Goal: Task Accomplishment & Management: Complete application form

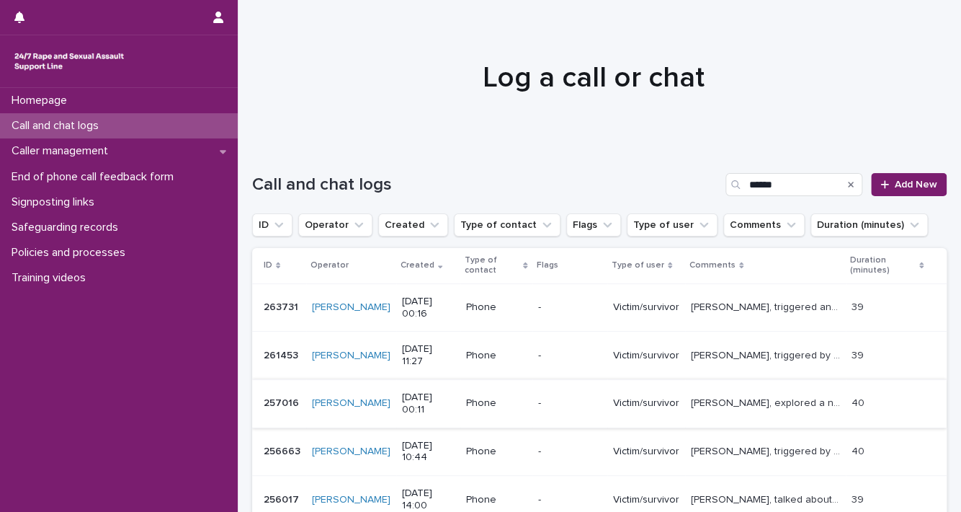
scroll to position [170, 0]
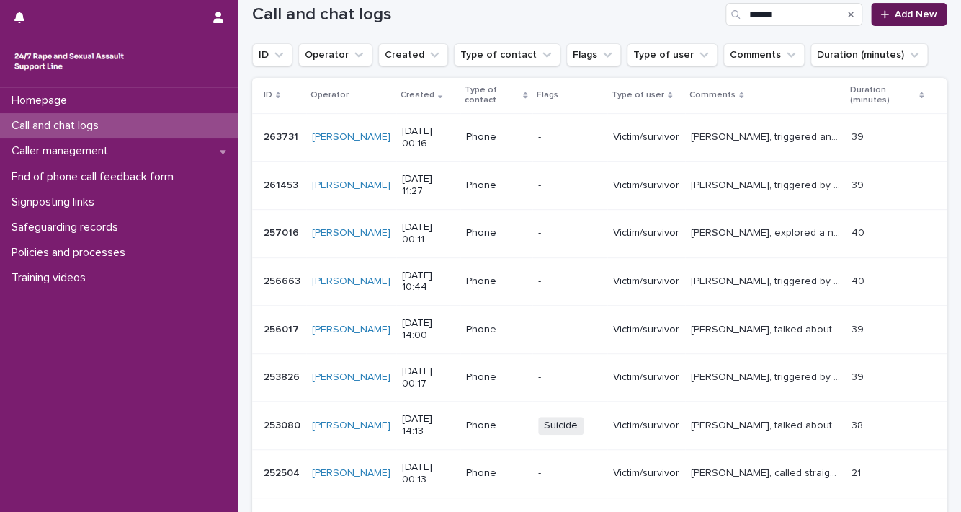
click at [911, 9] on span "Add New" at bounding box center [916, 14] width 43 height 10
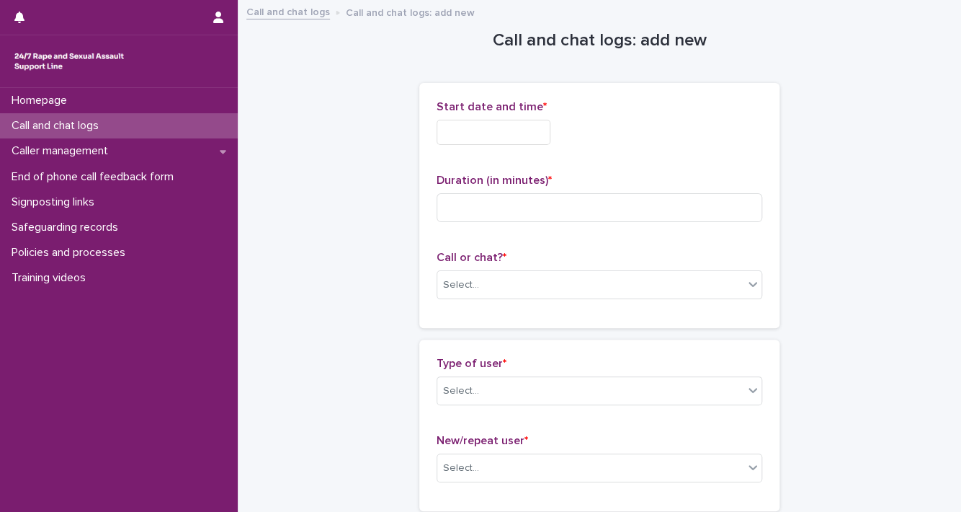
click at [507, 133] on input "text" at bounding box center [494, 132] width 114 height 25
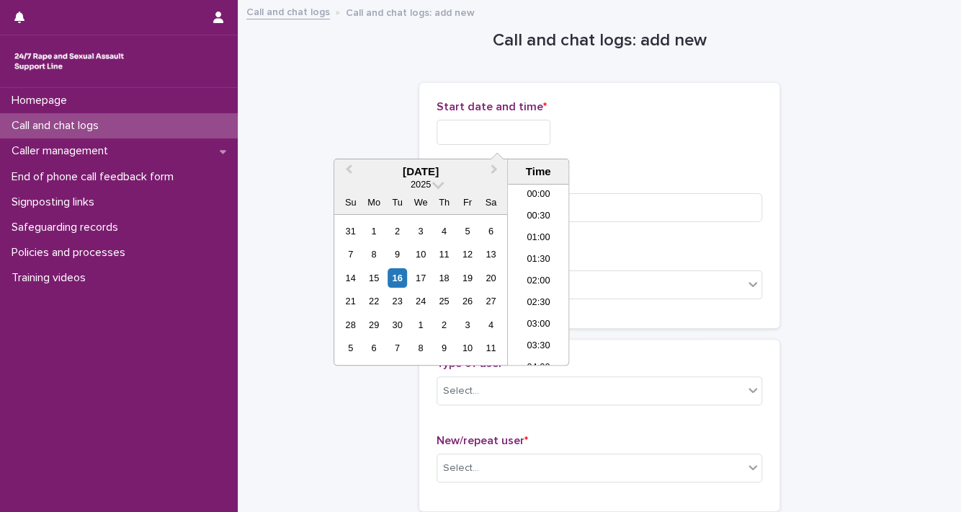
scroll to position [857, 0]
type input "**********"
click at [637, 195] on input at bounding box center [600, 207] width 326 height 29
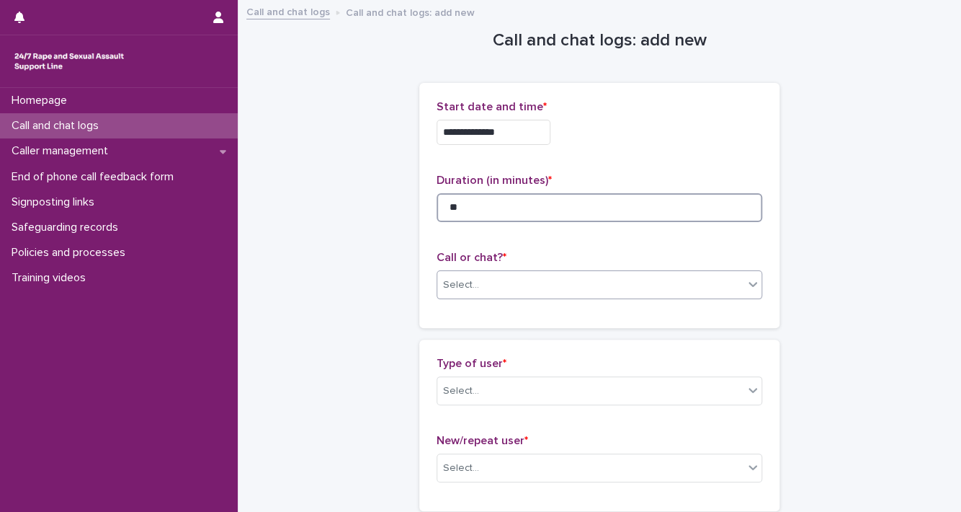
type input "**"
click at [726, 282] on div "Select..." at bounding box center [590, 285] width 306 height 24
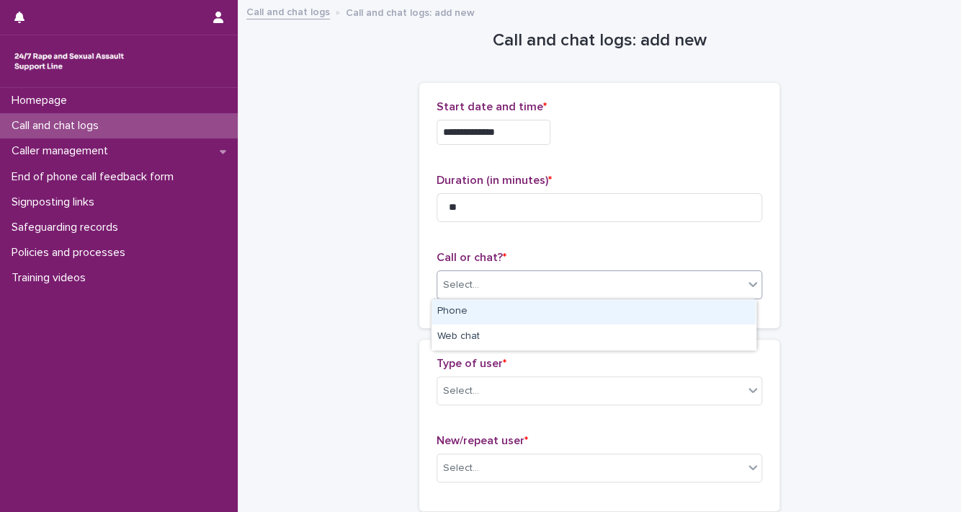
click at [681, 323] on div "Phone" at bounding box center [594, 311] width 324 height 25
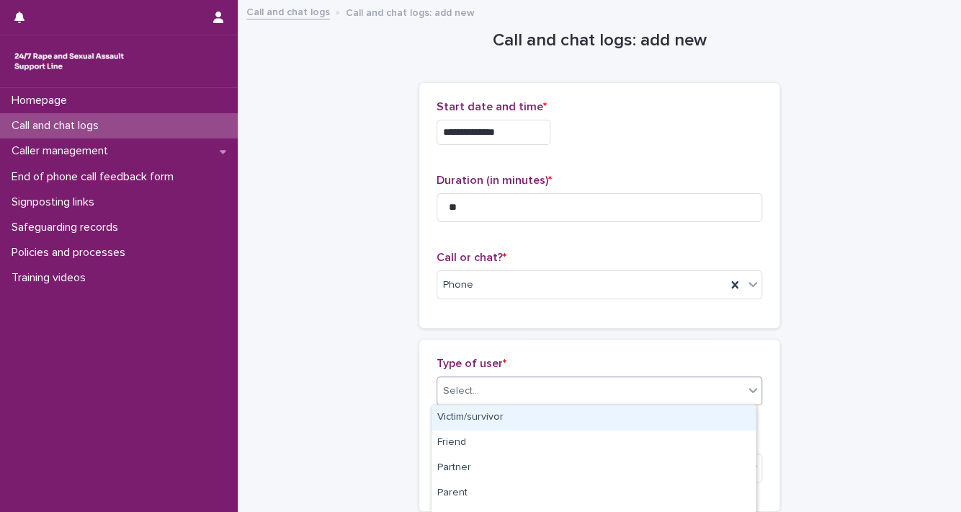
click at [748, 393] on icon at bounding box center [753, 390] width 14 height 14
click at [723, 424] on div "Victim/survivor" at bounding box center [594, 417] width 324 height 25
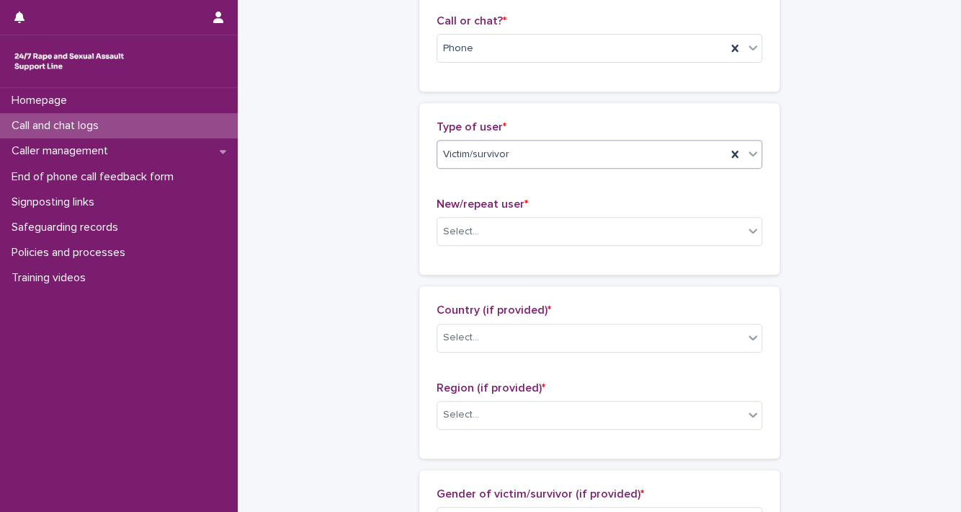
scroll to position [360, 0]
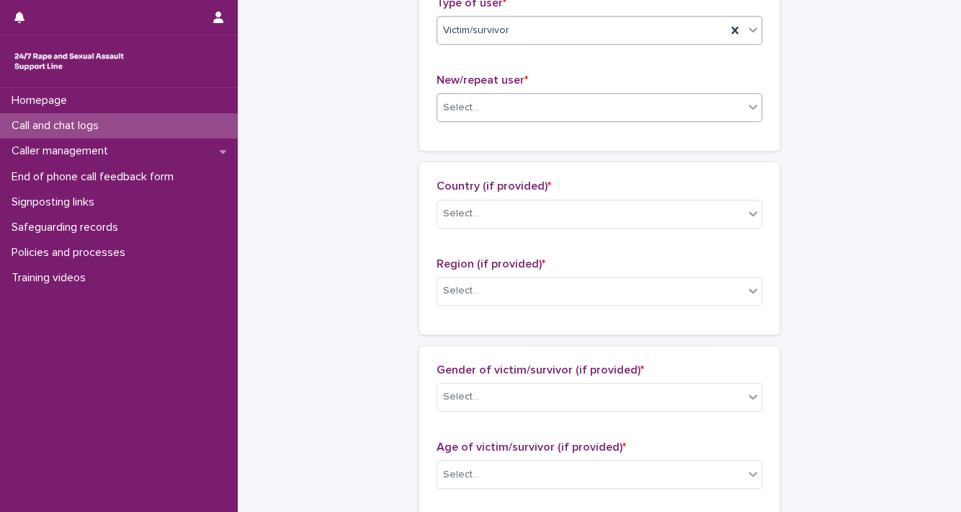
click at [733, 112] on div "Select..." at bounding box center [590, 108] width 306 height 24
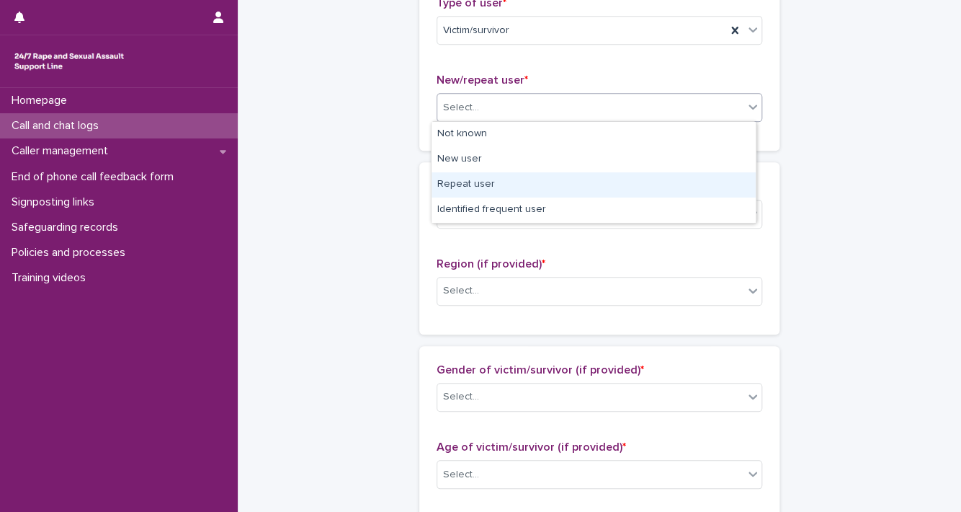
click at [720, 182] on div "Repeat user" at bounding box center [594, 184] width 324 height 25
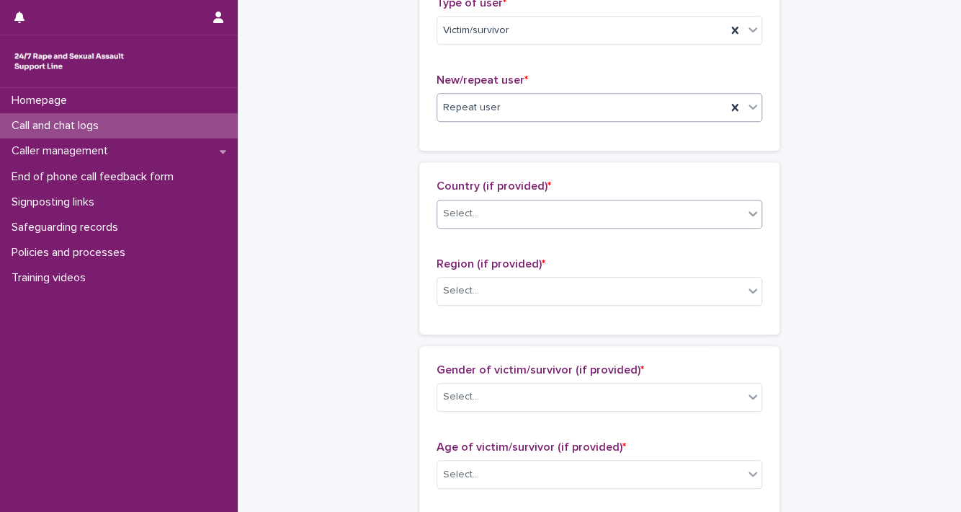
click at [744, 203] on div at bounding box center [752, 213] width 17 height 26
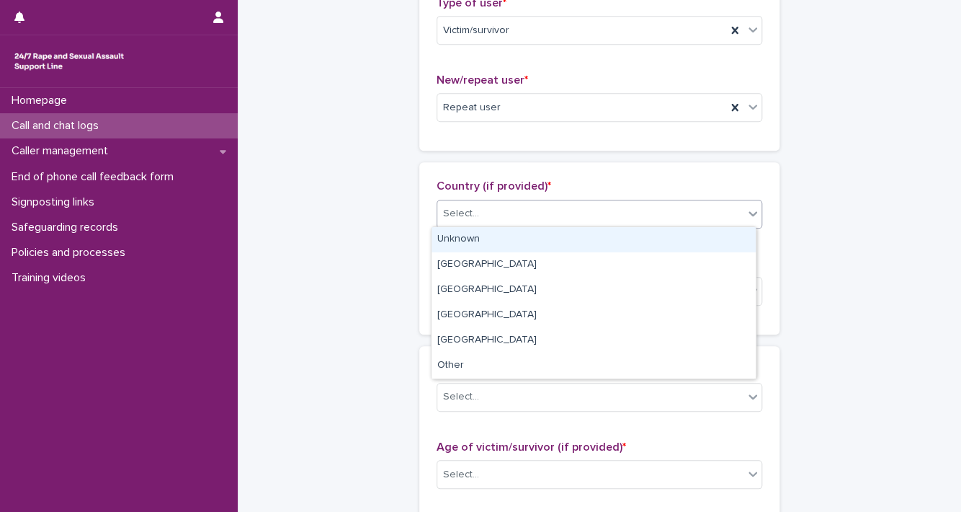
click at [735, 240] on div "Unknown" at bounding box center [594, 239] width 324 height 25
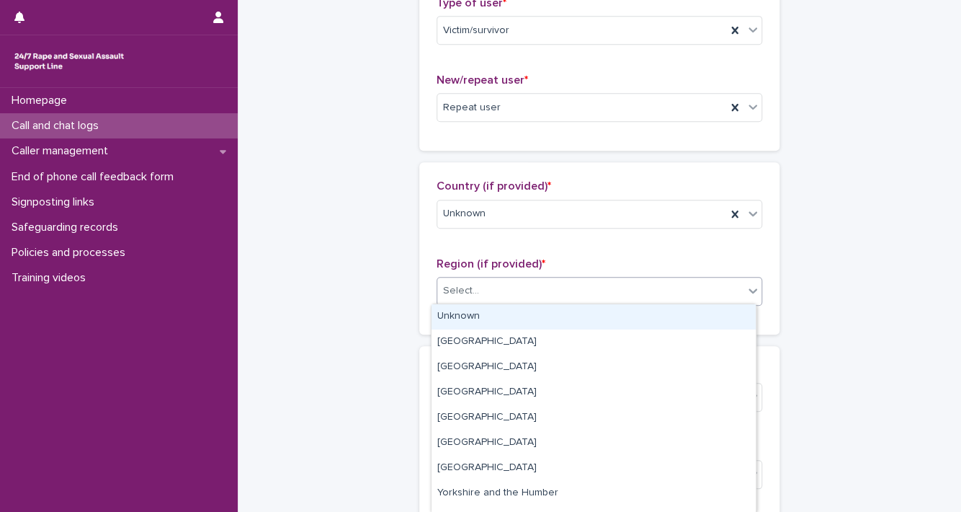
click at [745, 280] on div at bounding box center [752, 290] width 17 height 26
click at [737, 327] on div "Unknown" at bounding box center [594, 316] width 324 height 25
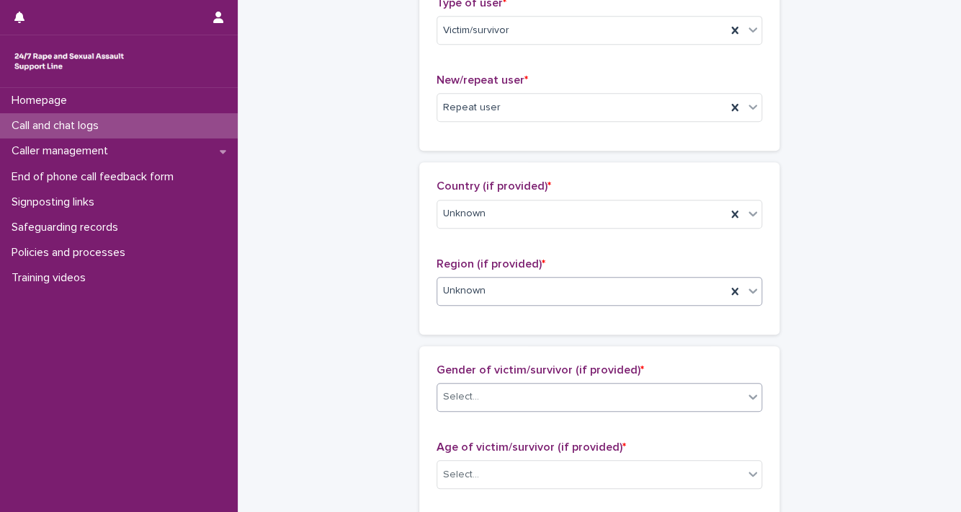
click at [733, 402] on div "Select..." at bounding box center [590, 397] width 306 height 24
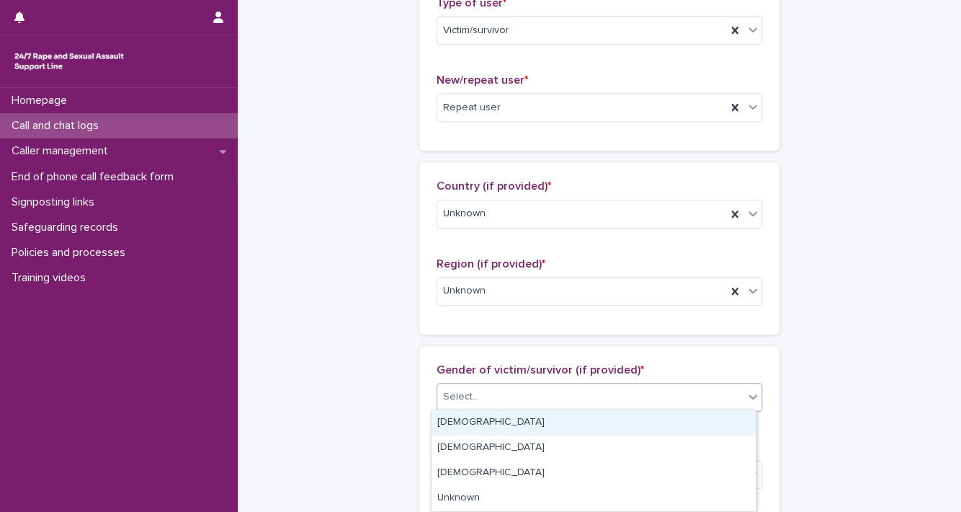
click at [712, 421] on div "[DEMOGRAPHIC_DATA]" at bounding box center [594, 422] width 324 height 25
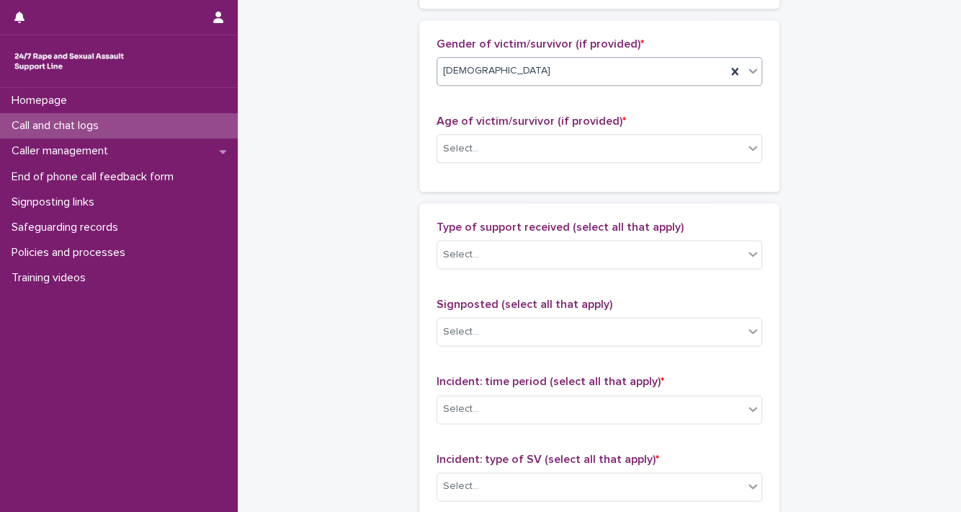
scroll to position [772, 0]
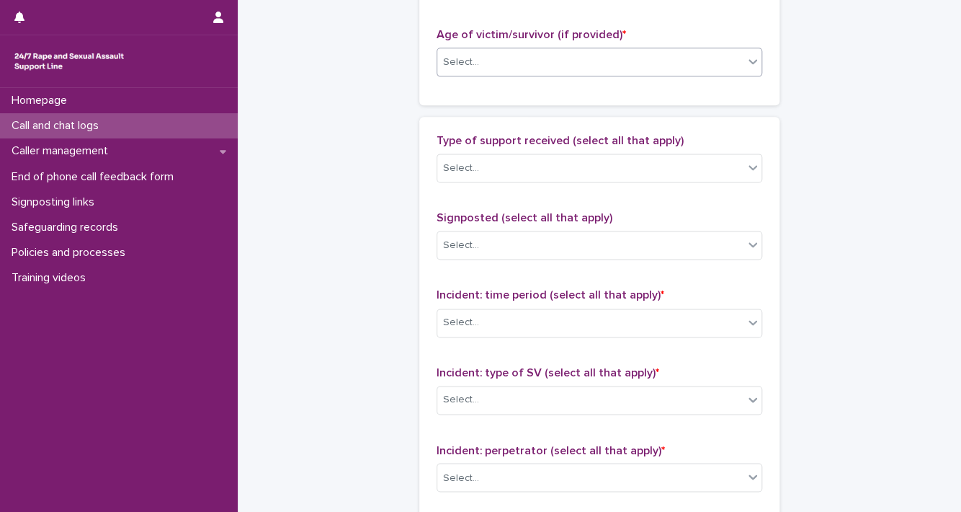
click at [746, 56] on icon at bounding box center [753, 61] width 14 height 14
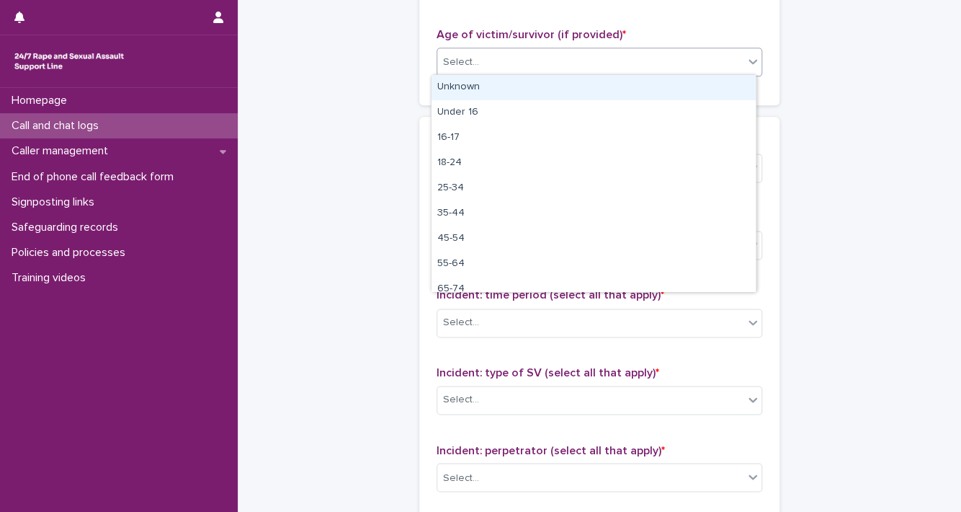
click at [735, 95] on div "Unknown" at bounding box center [594, 87] width 324 height 25
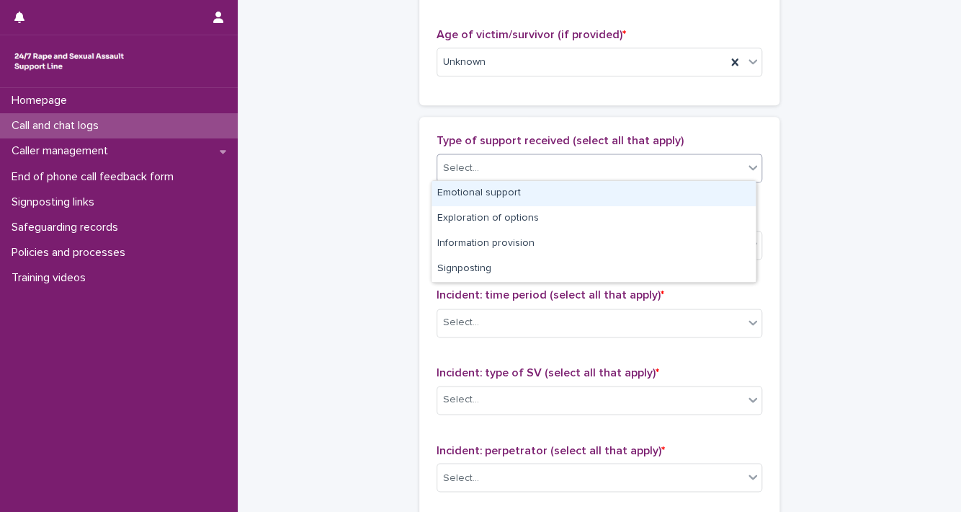
click at [746, 168] on icon at bounding box center [753, 167] width 14 height 14
click at [725, 189] on div "Emotional support" at bounding box center [594, 193] width 324 height 25
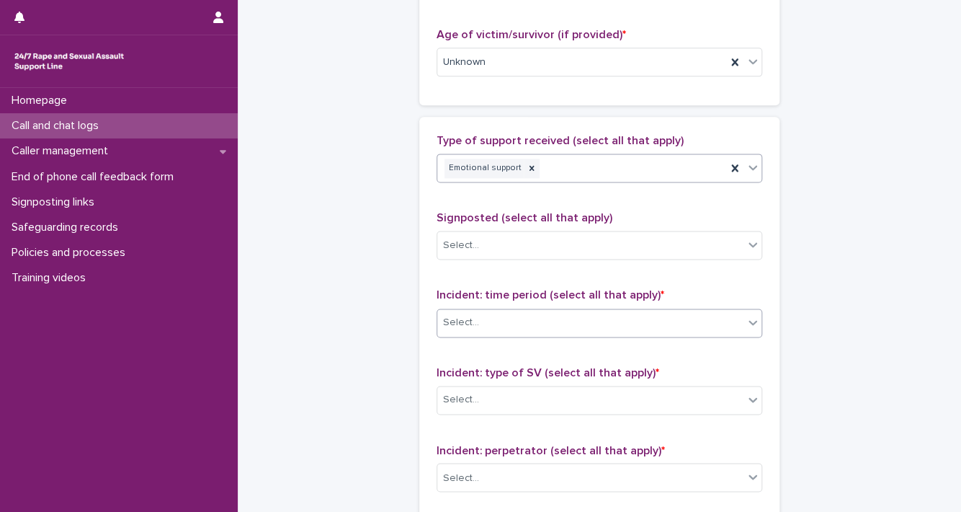
click at [747, 327] on div at bounding box center [752, 322] width 17 height 26
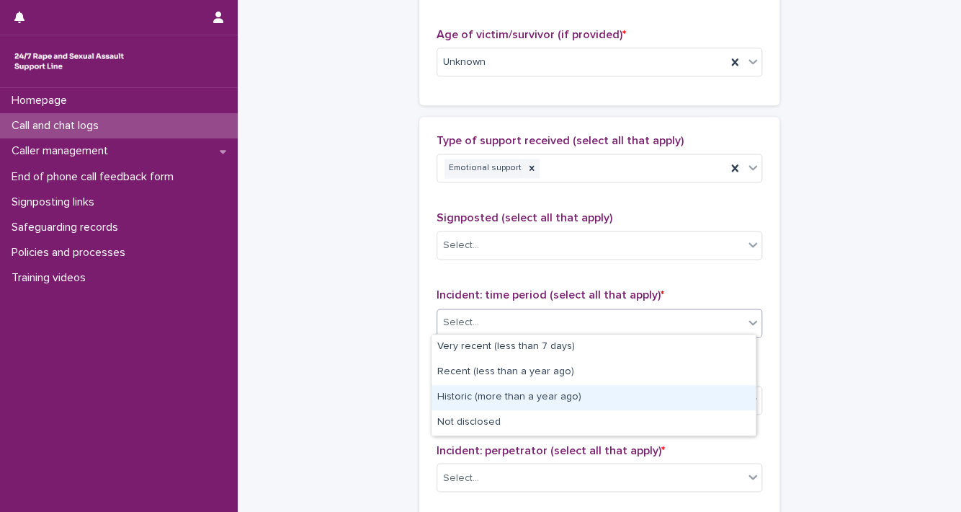
click at [718, 387] on div "Historic (more than a year ago)" at bounding box center [594, 397] width 324 height 25
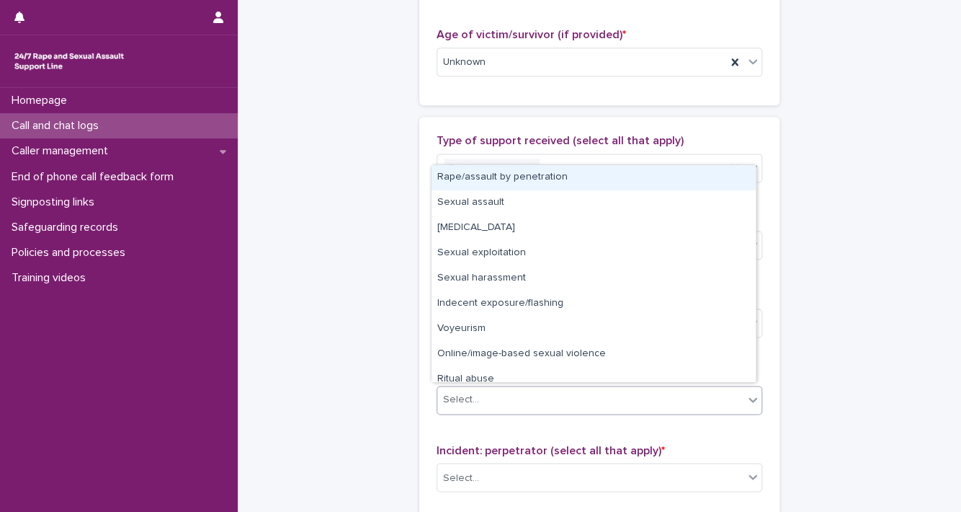
click at [732, 396] on div "Select..." at bounding box center [590, 400] width 306 height 24
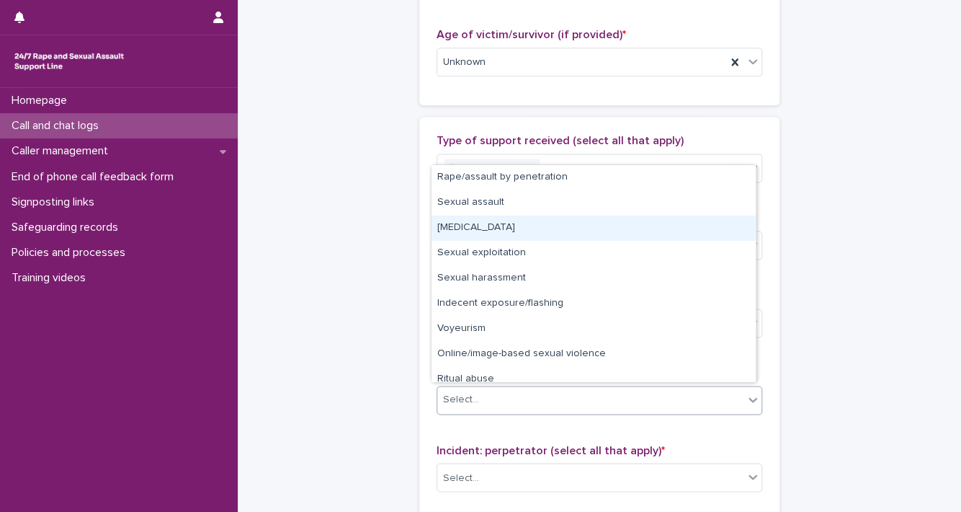
click at [641, 233] on div "[MEDICAL_DATA]" at bounding box center [594, 227] width 324 height 25
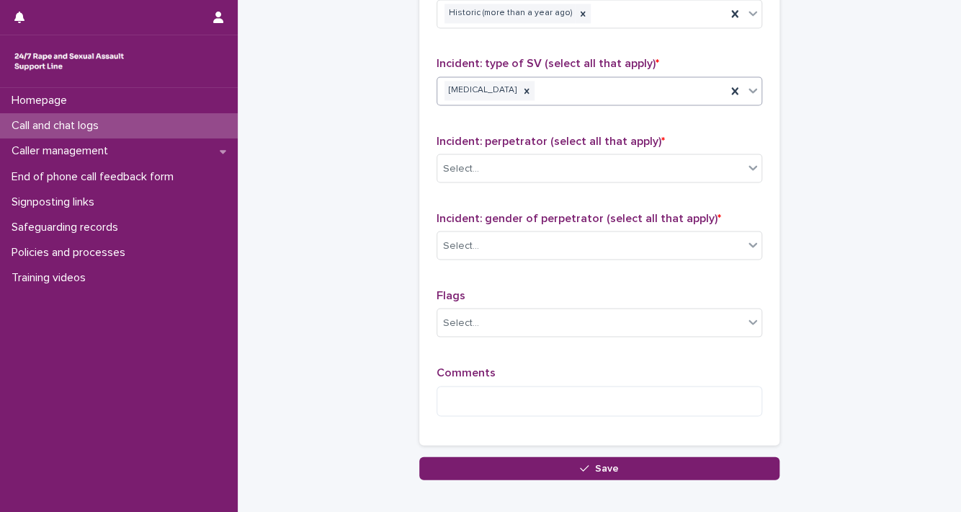
scroll to position [1084, 0]
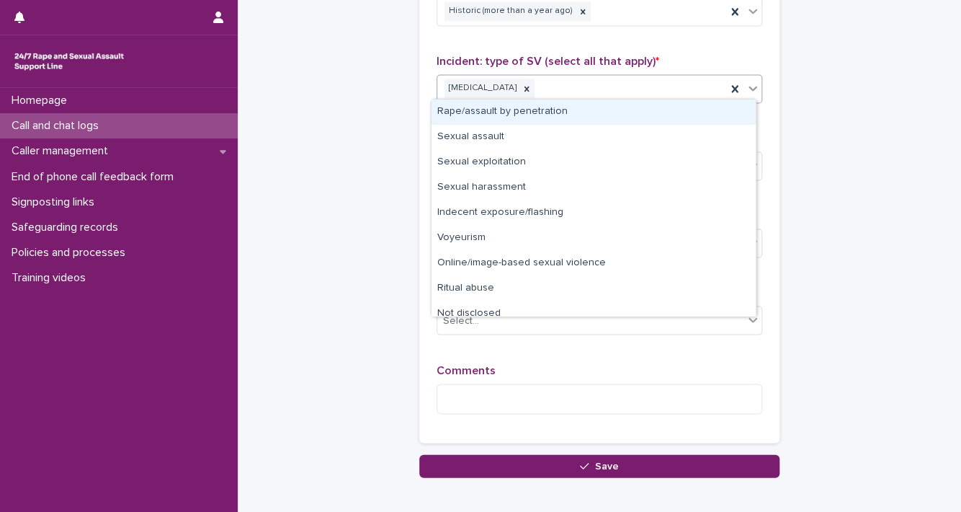
click at [749, 86] on icon at bounding box center [753, 88] width 9 height 5
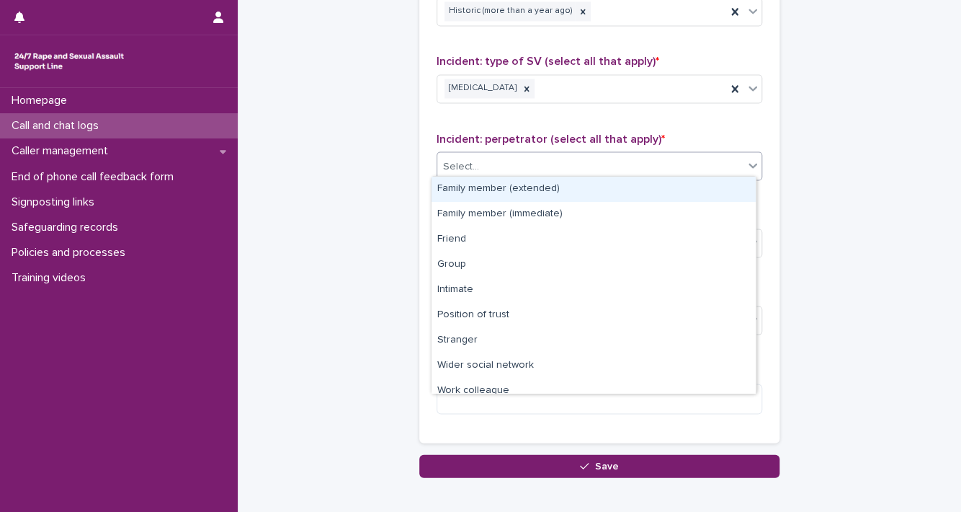
click at [751, 162] on icon at bounding box center [753, 165] width 14 height 14
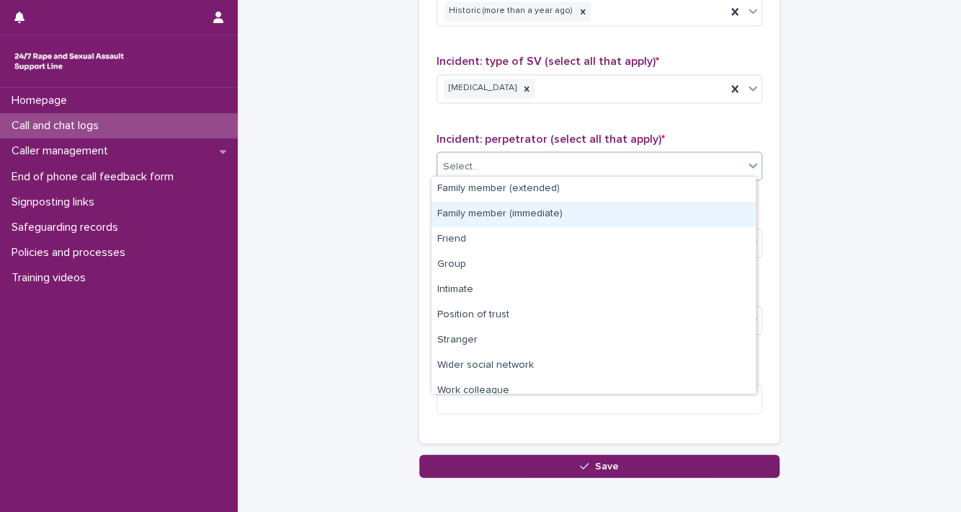
click at [695, 212] on div "Family member (immediate)" at bounding box center [594, 214] width 324 height 25
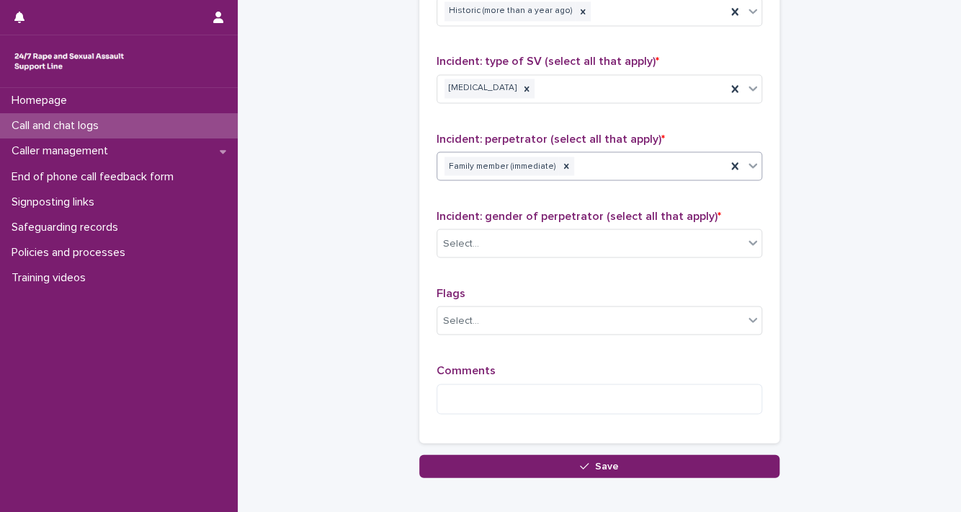
click at [746, 161] on icon at bounding box center [753, 165] width 14 height 14
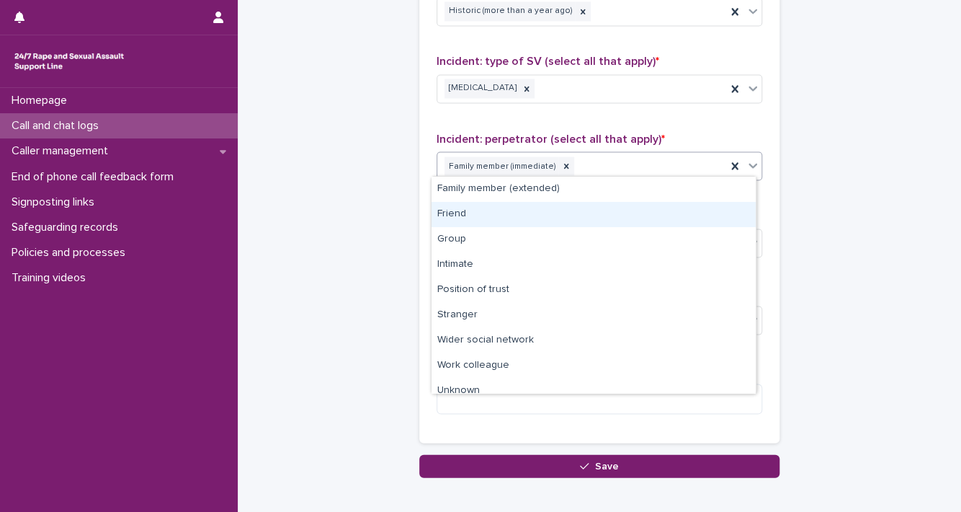
scroll to position [36, 0]
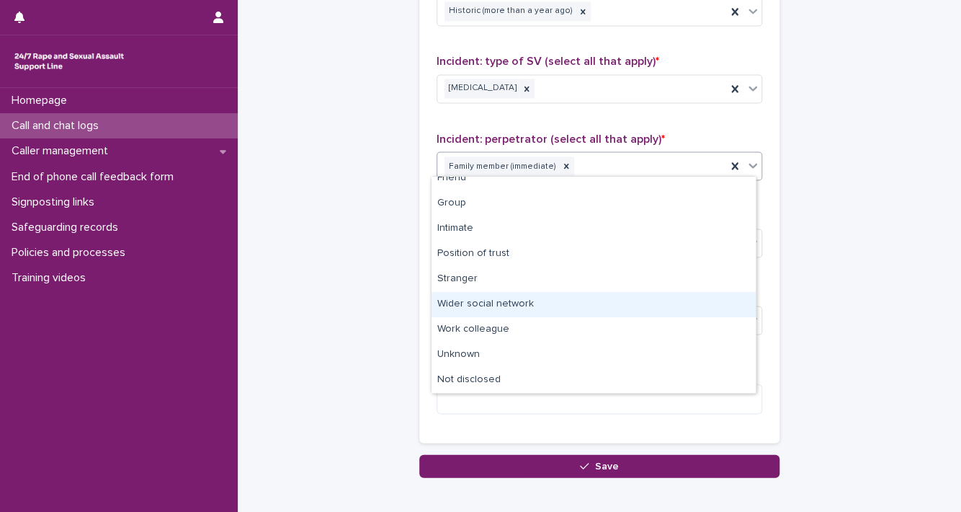
click at [689, 303] on div "Wider social network" at bounding box center [594, 304] width 324 height 25
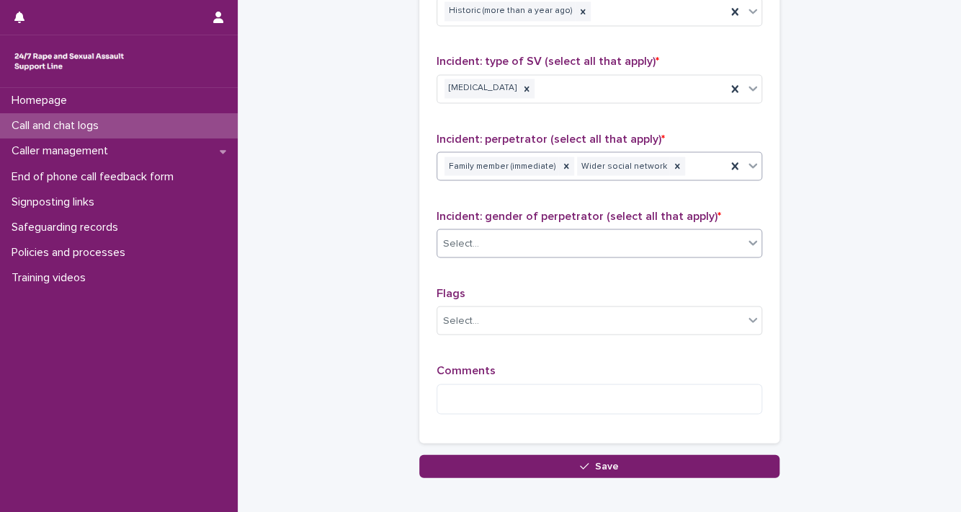
click at [746, 243] on icon at bounding box center [753, 242] width 14 height 14
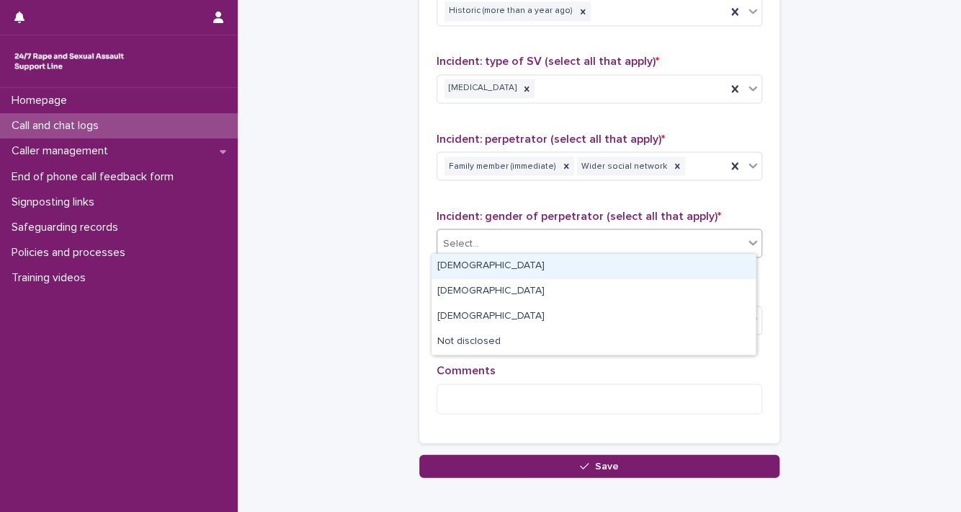
click at [729, 261] on div "[DEMOGRAPHIC_DATA]" at bounding box center [594, 266] width 324 height 25
click at [746, 243] on icon at bounding box center [753, 242] width 14 height 14
click at [718, 266] on div "[DEMOGRAPHIC_DATA]" at bounding box center [594, 266] width 324 height 25
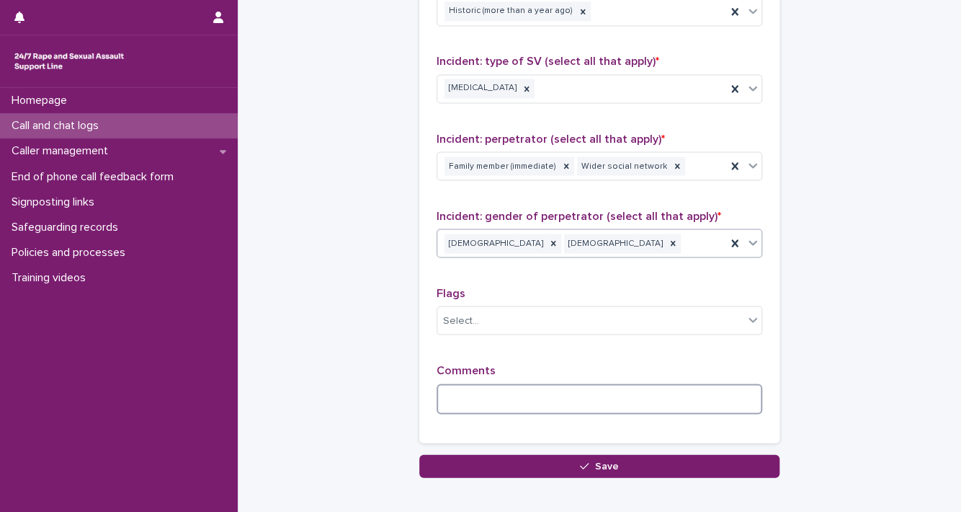
click at [561, 385] on textarea at bounding box center [600, 398] width 326 height 31
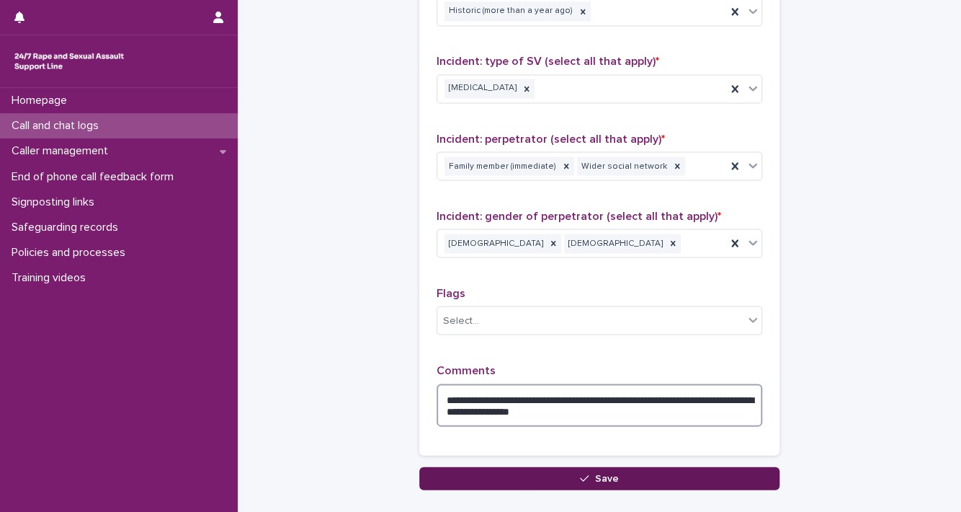
type textarea "**********"
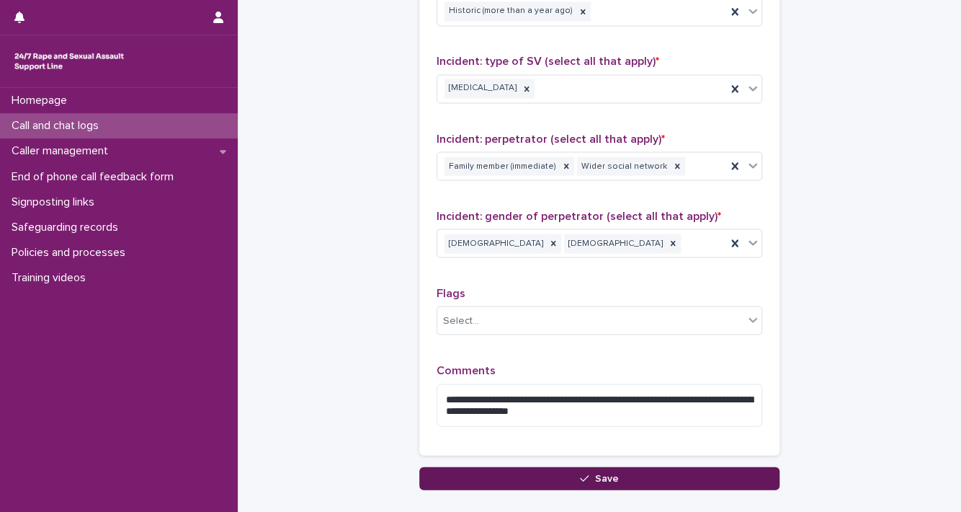
click at [615, 476] on button "Save" at bounding box center [599, 477] width 360 height 23
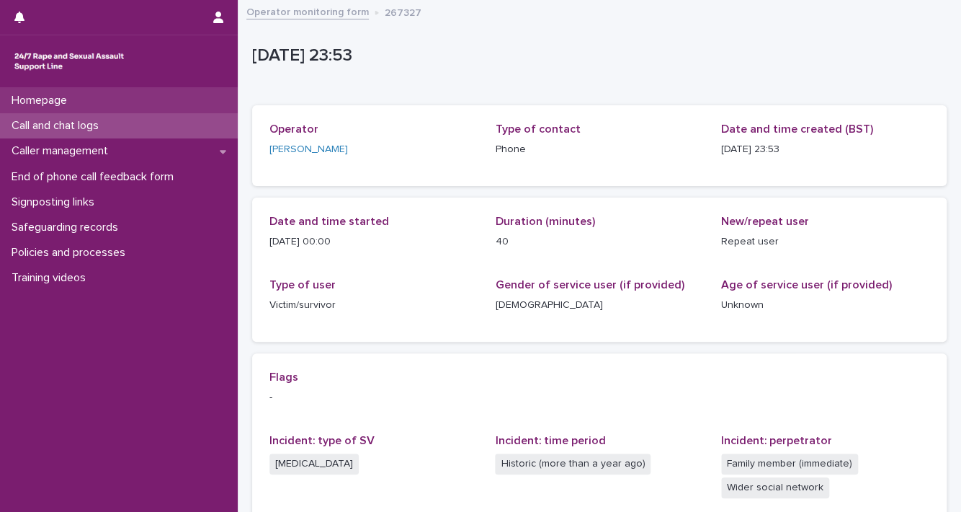
click at [133, 104] on div "Homepage" at bounding box center [119, 100] width 238 height 25
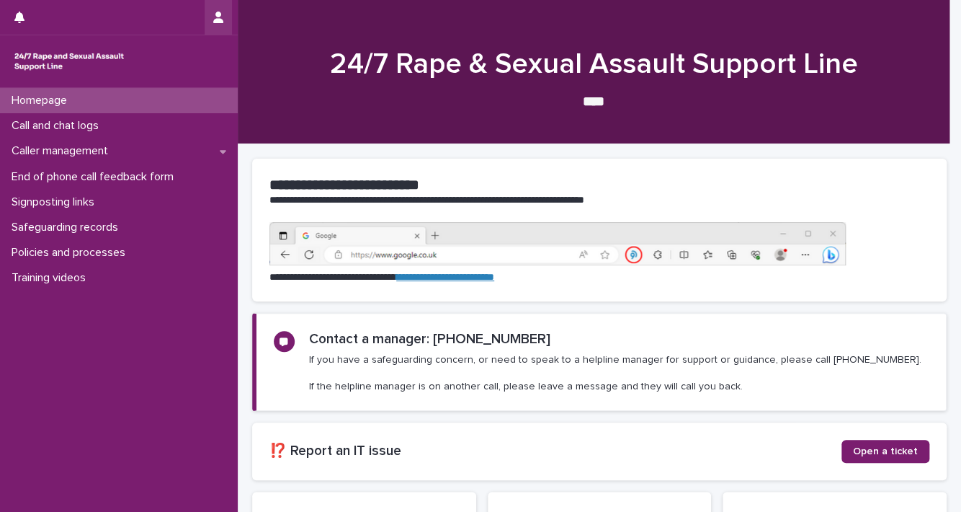
click at [208, 16] on button "button" at bounding box center [218, 17] width 27 height 35
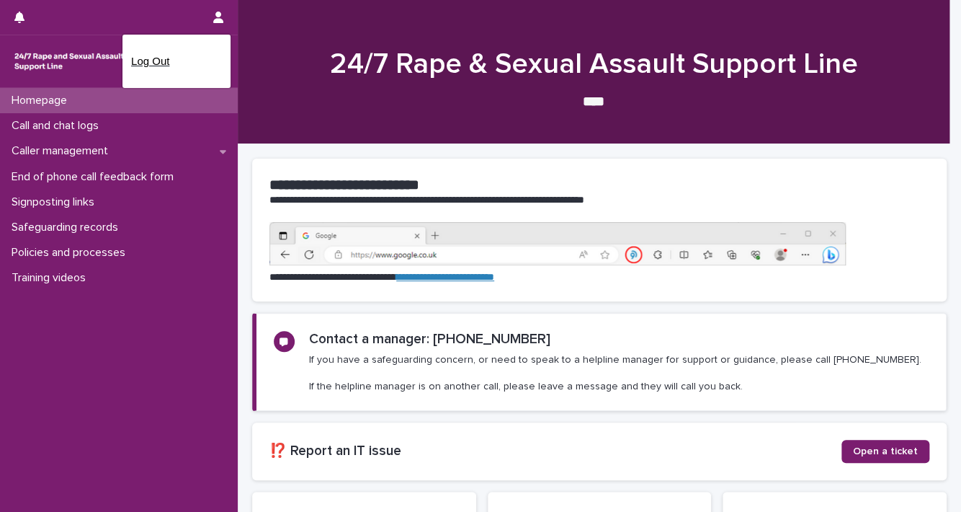
click at [171, 68] on p "Log Out" at bounding box center [176, 61] width 91 height 24
